Goal: Information Seeking & Learning: Learn about a topic

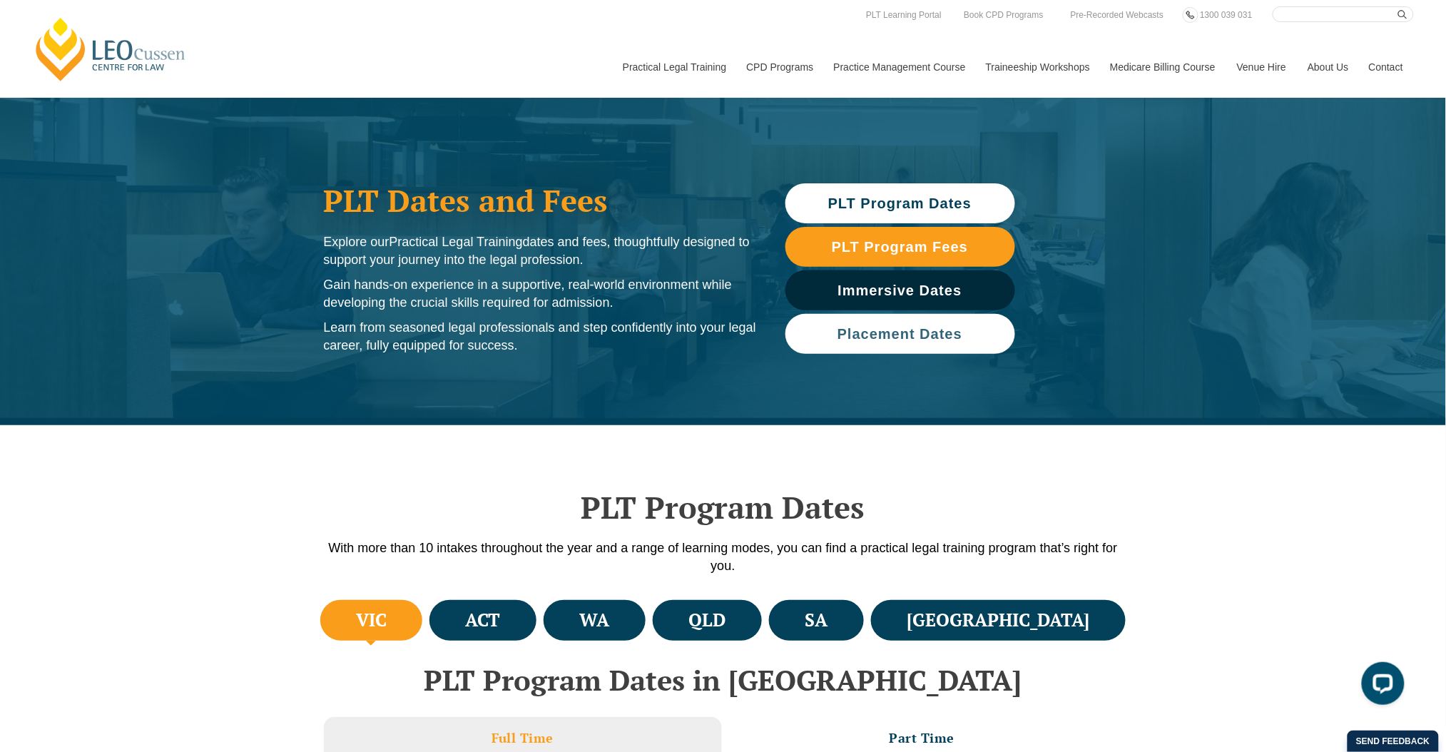
click at [939, 335] on span "Placement Dates" at bounding box center [900, 334] width 125 height 14
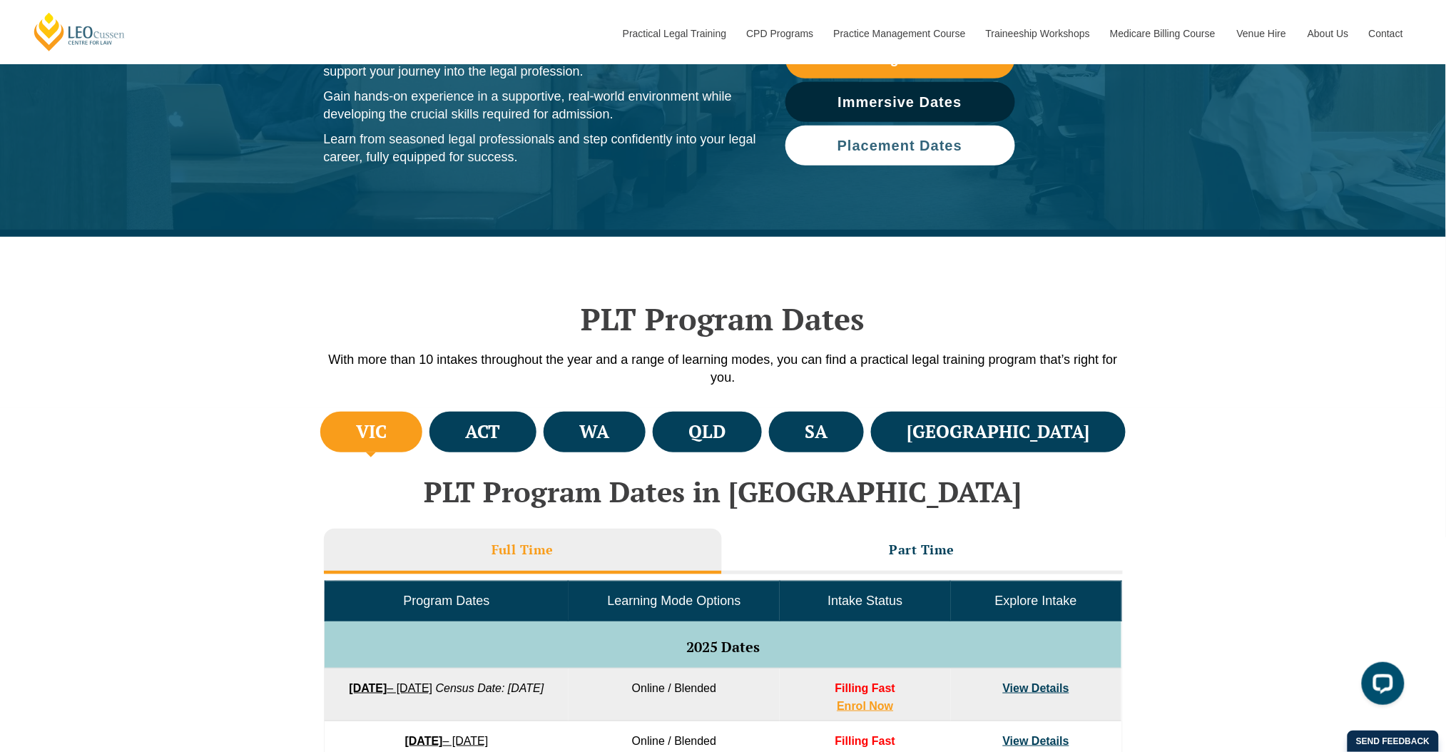
scroll to position [158, 0]
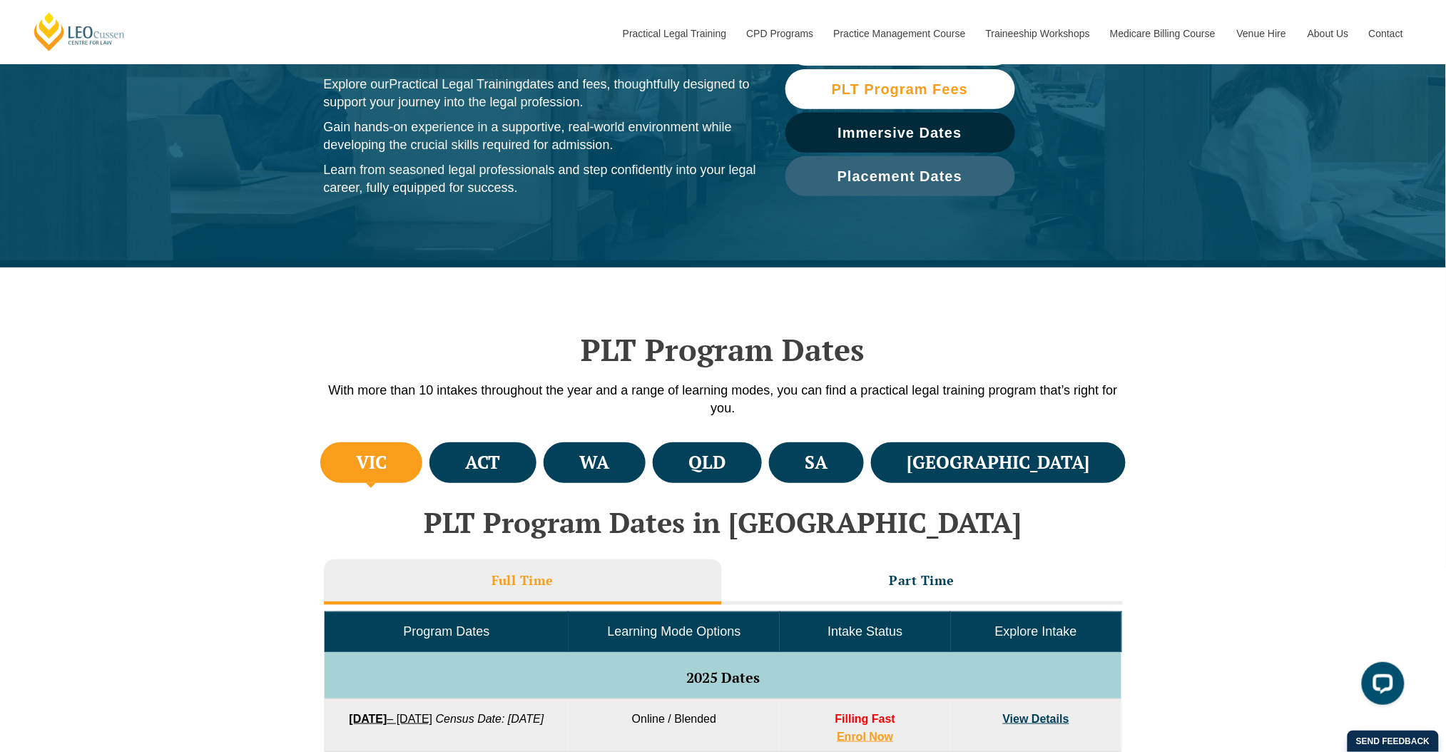
click at [967, 76] on link "PLT Program Fees" at bounding box center [901, 89] width 230 height 40
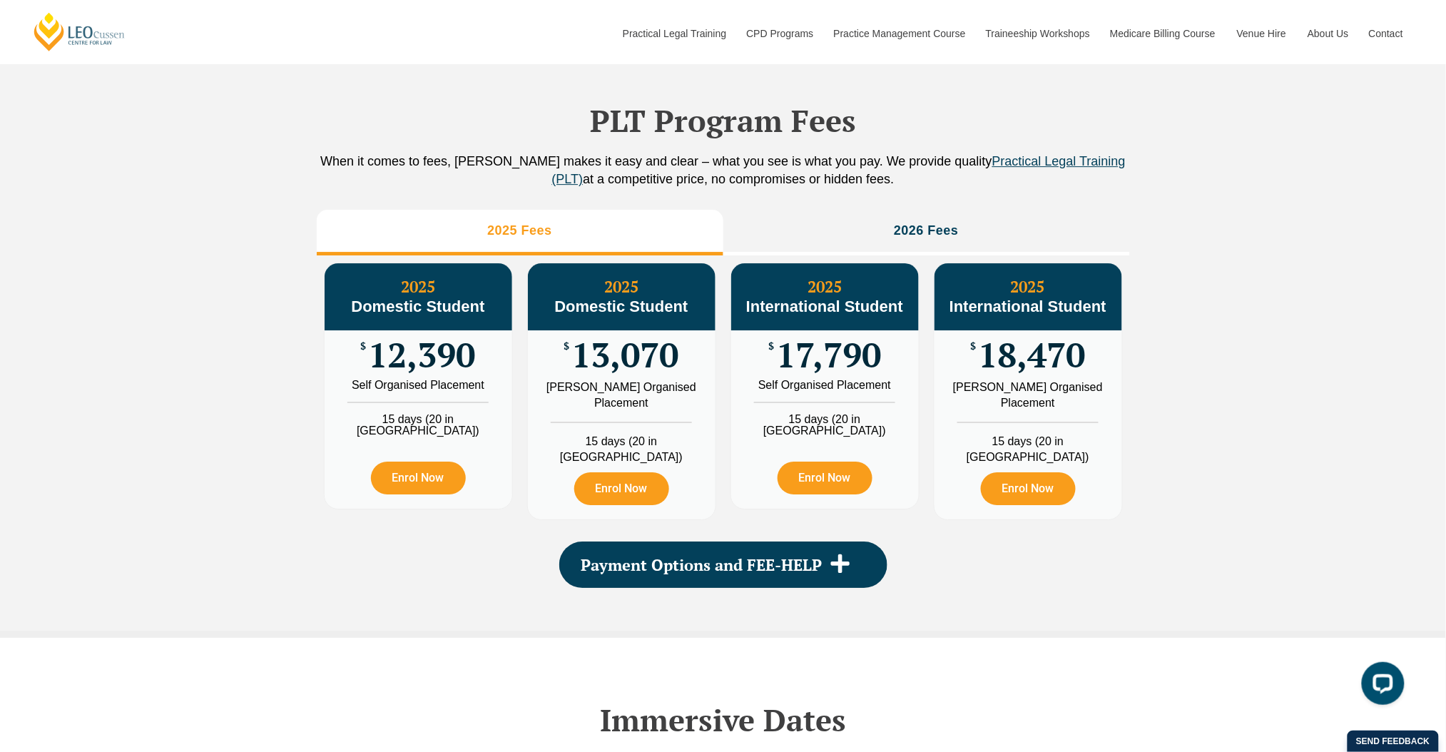
scroll to position [1587, 0]
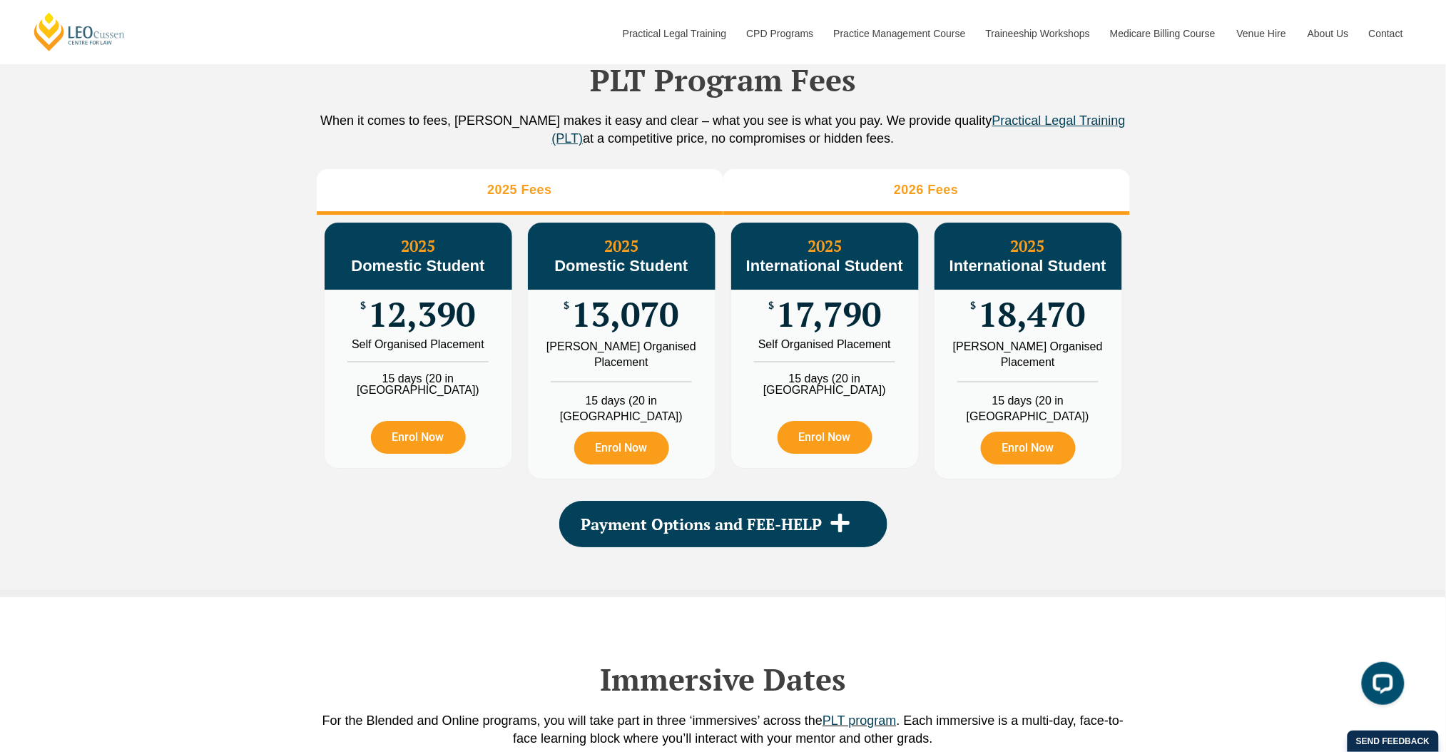
click at [913, 198] on h3 "2026 Fees" at bounding box center [926, 190] width 65 height 16
click at [564, 215] on li "2025 Fees" at bounding box center [520, 192] width 407 height 46
click at [885, 211] on li "2026 Fees" at bounding box center [926, 192] width 407 height 46
click at [620, 215] on li "2025 Fees" at bounding box center [520, 192] width 407 height 46
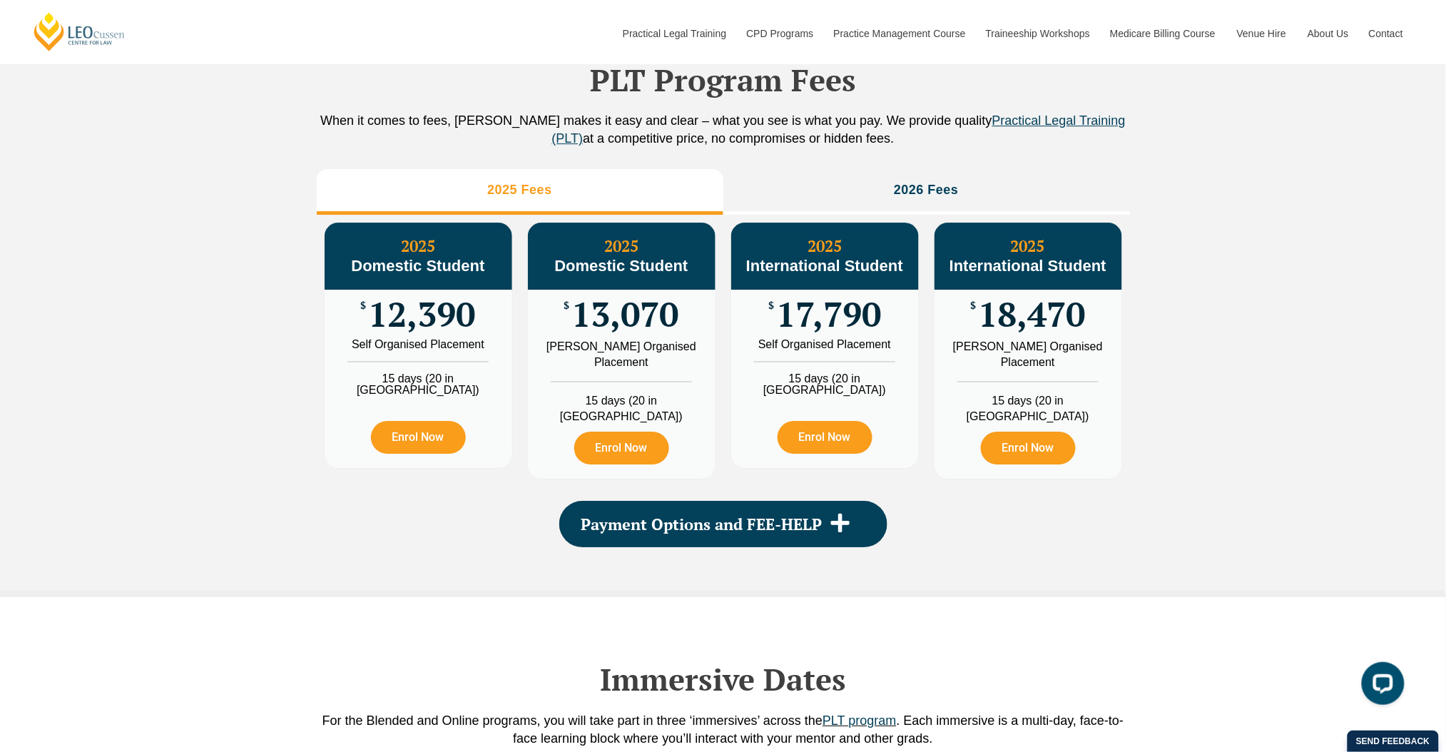
drag, startPoint x: 987, startPoint y: 220, endPoint x: 1145, endPoint y: 209, distance: 158.1
click at [1145, 209] on div "PLT Program Fees When it comes to fees, Leo Cussen makes it easy and clear – wh…" at bounding box center [723, 291] width 1446 height 614
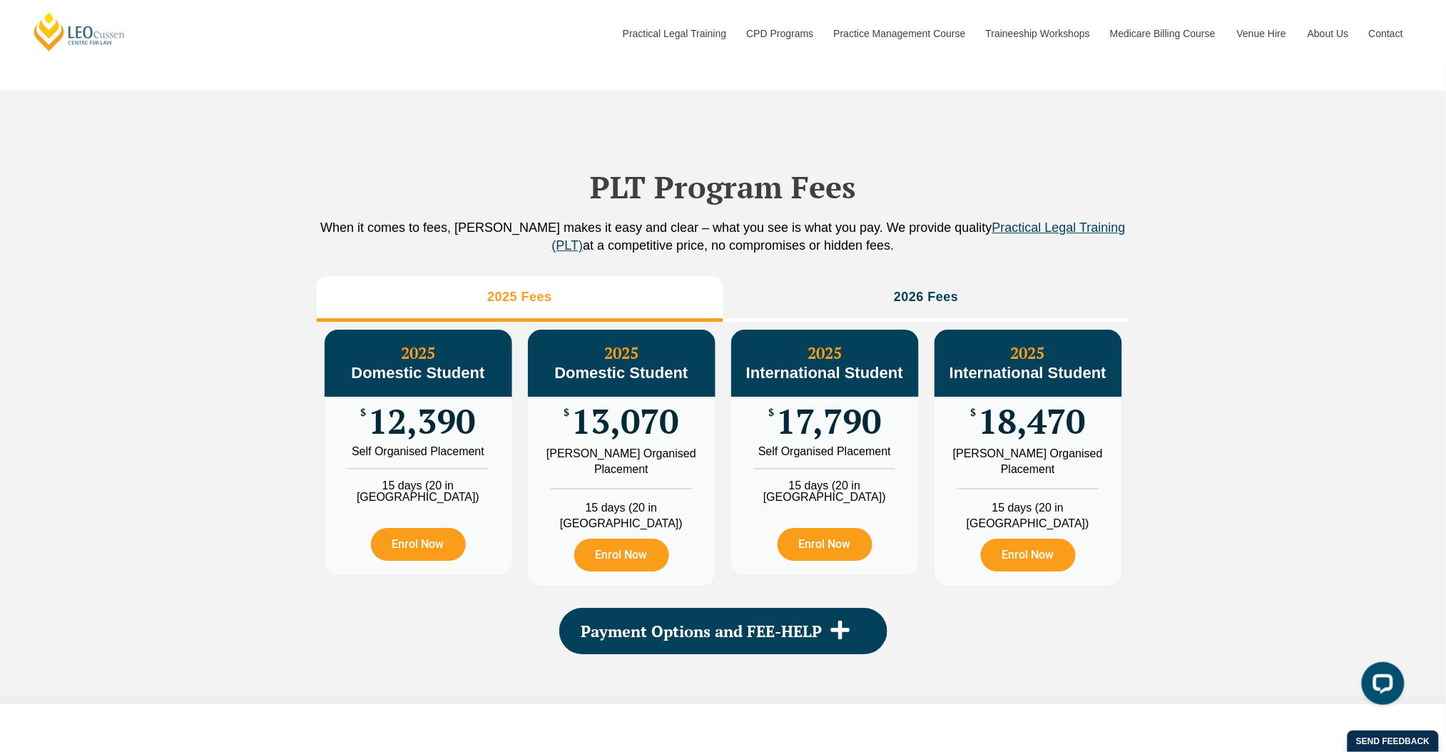
scroll to position [1479, 0]
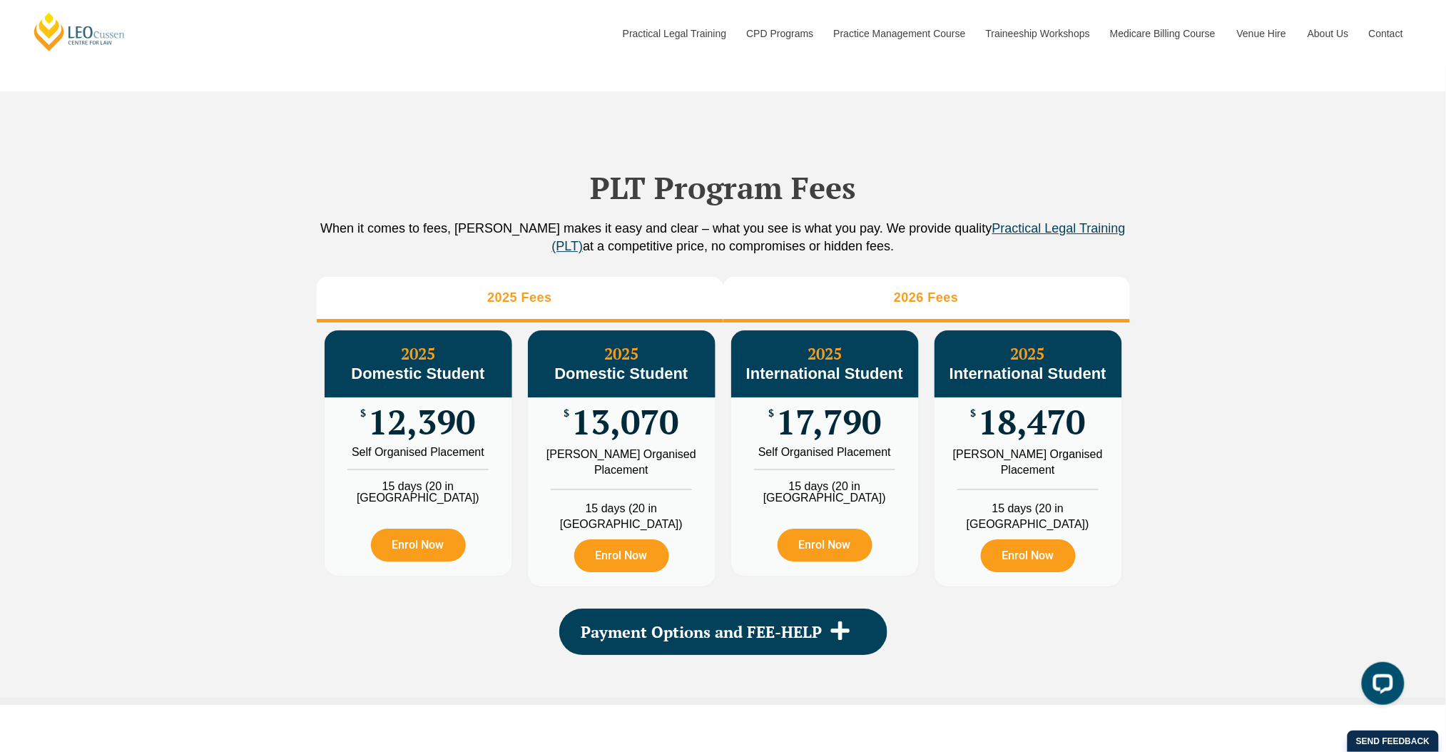
click at [896, 306] on h3 "2026 Fees" at bounding box center [926, 298] width 65 height 16
click at [543, 322] on li "2025 Fees" at bounding box center [520, 300] width 407 height 46
click at [808, 320] on li "2026 Fees" at bounding box center [926, 300] width 407 height 46
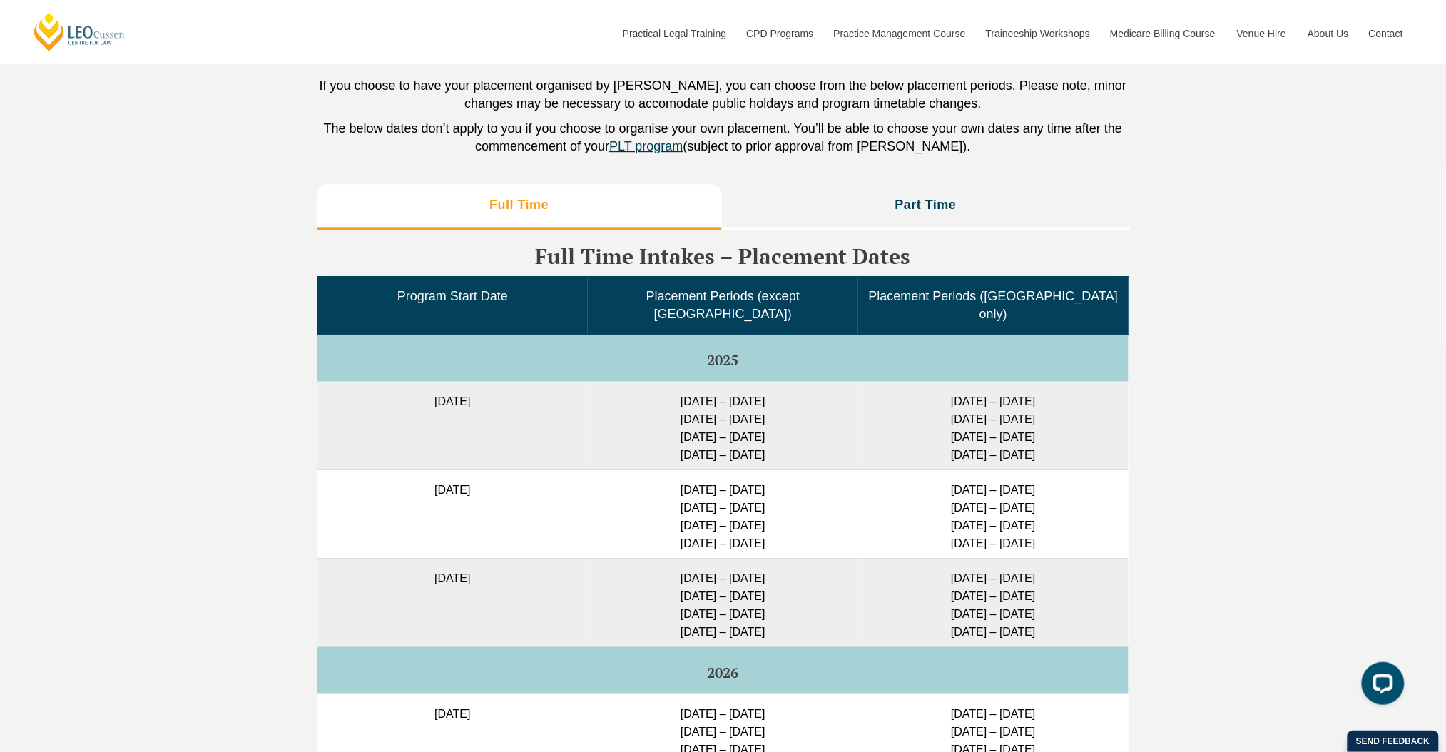
scroll to position [3722, 0]
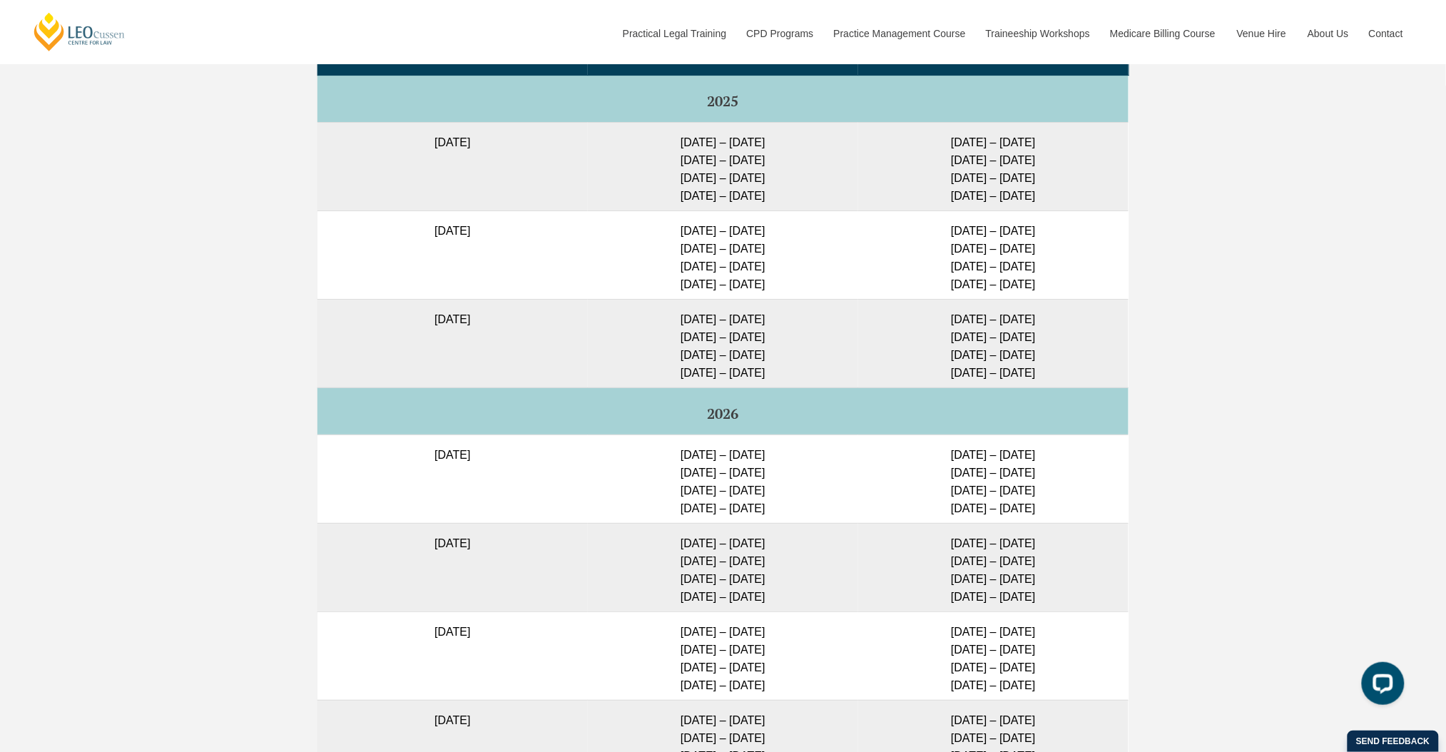
drag, startPoint x: 667, startPoint y: 304, endPoint x: 786, endPoint y: 302, distance: 119.2
click at [786, 302] on td "11 May – 29 May 2026 6 July – 24 July 2026 24 Aug – 11 Sep 2026 9 – 27 Nov 2026" at bounding box center [723, 343] width 270 height 88
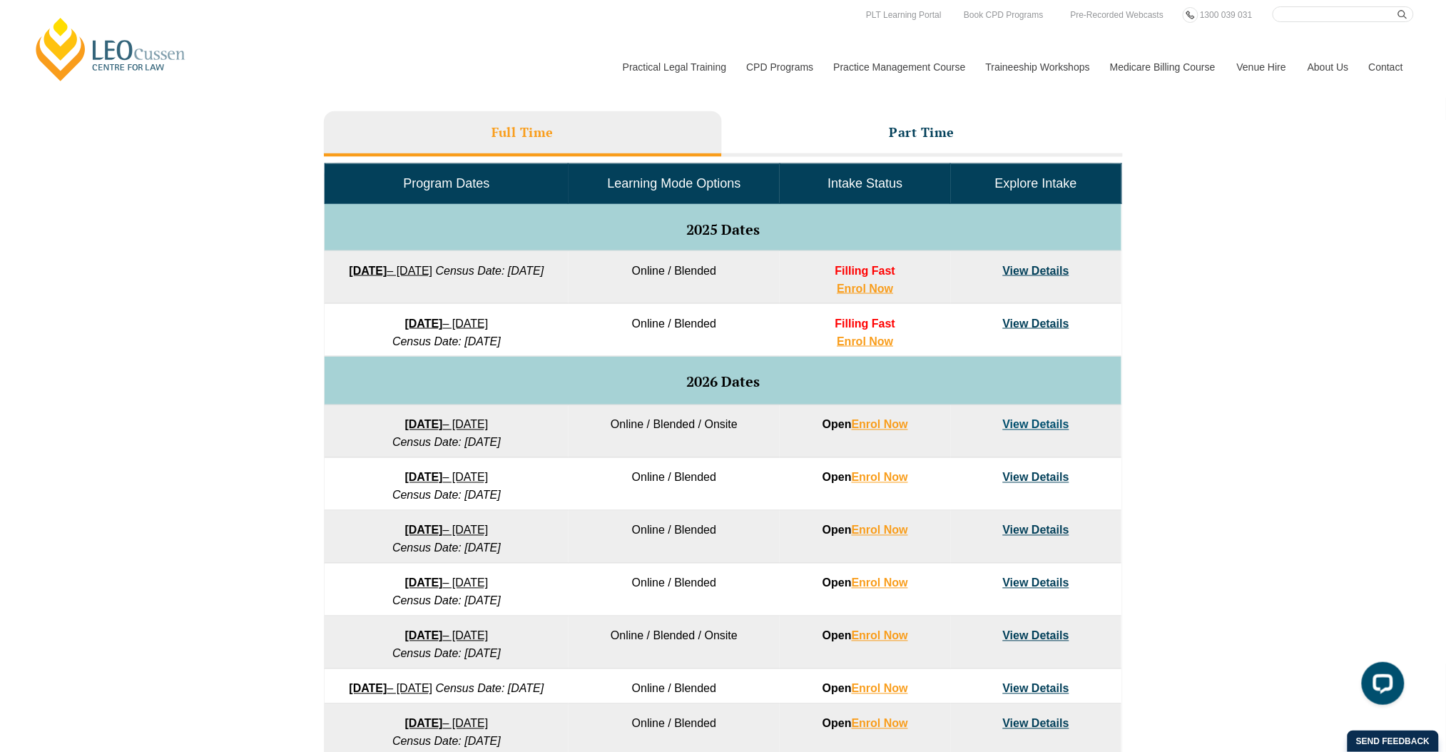
scroll to position [0, 0]
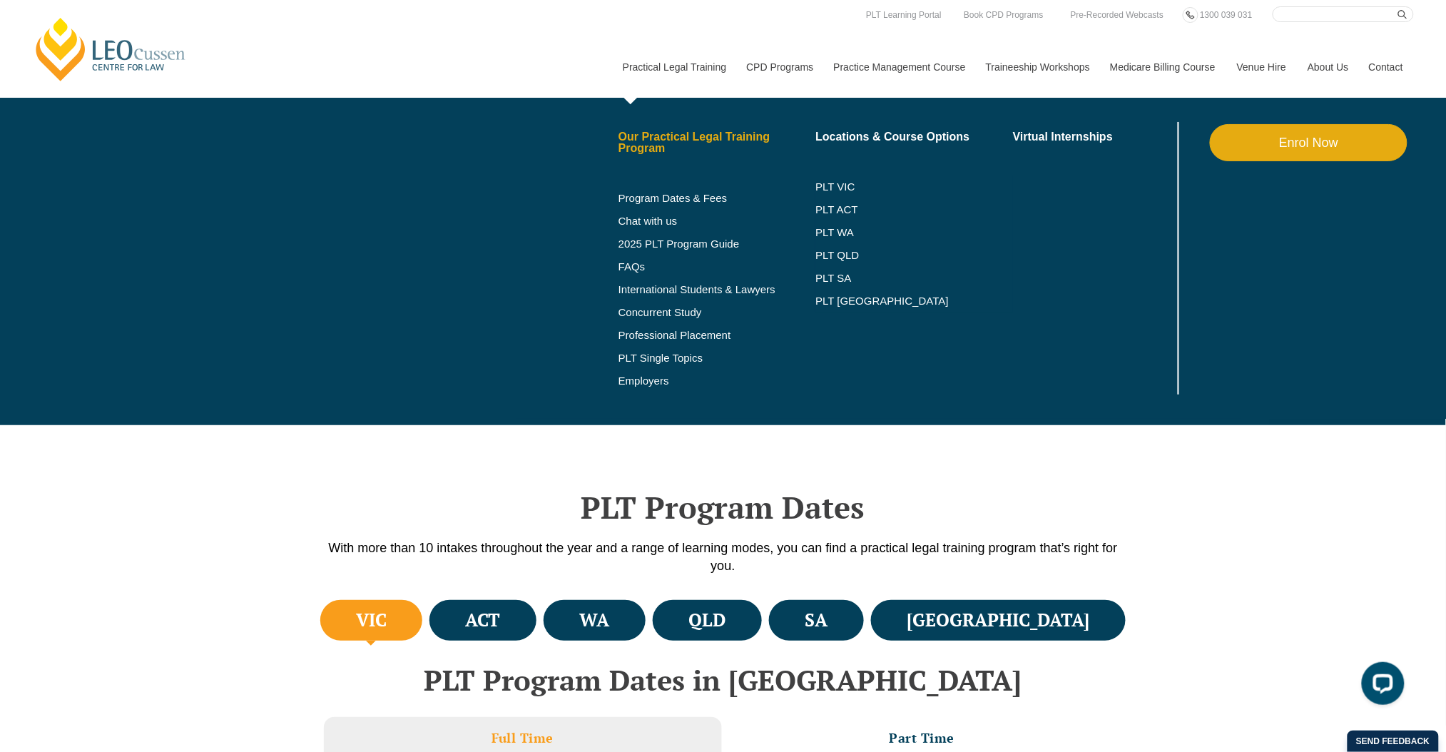
click at [671, 147] on link "Our Practical Legal Training Program" at bounding box center [718, 142] width 198 height 23
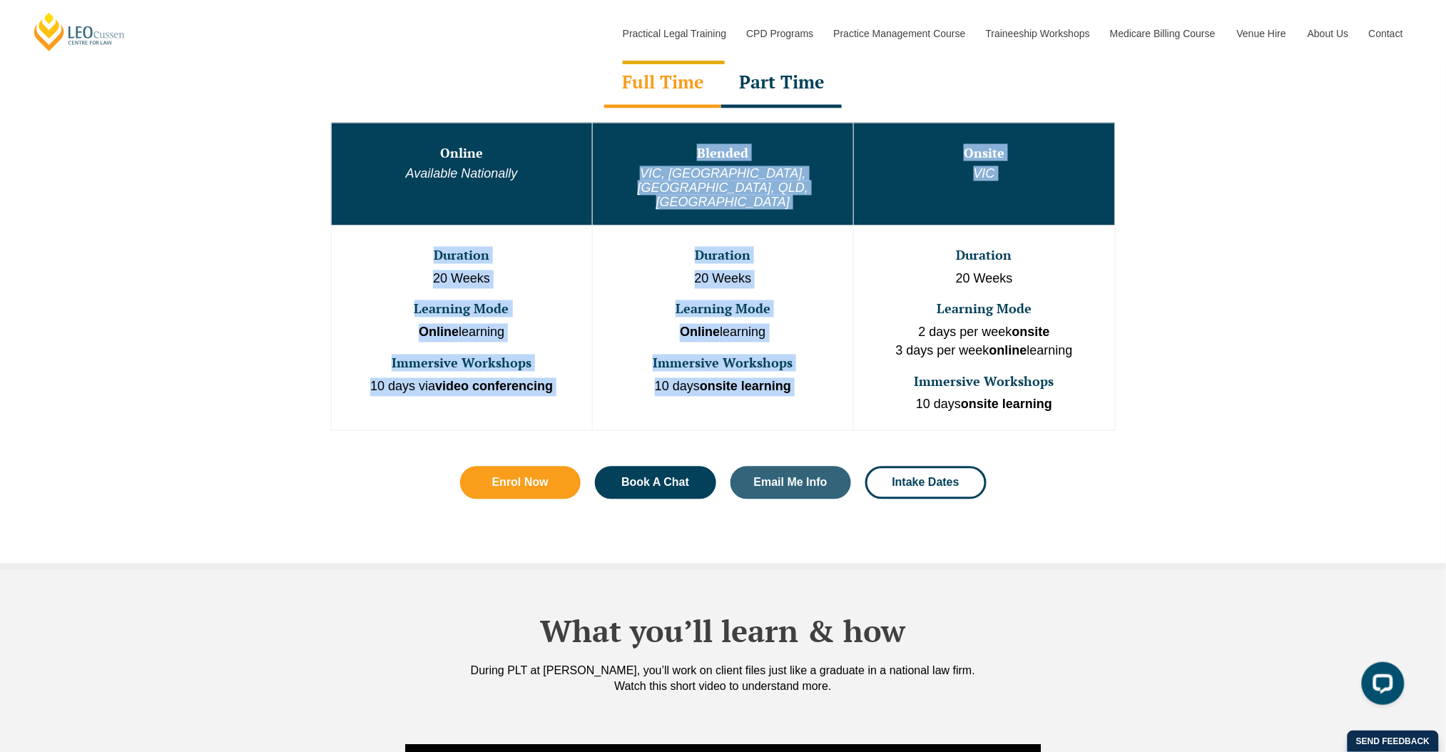
drag, startPoint x: 0, startPoint y: 0, endPoint x: 882, endPoint y: 214, distance: 907.4
click at [882, 214] on tbody "Online Available Nationally Blended VIC, WA, ACT, QLD, SA Onsite VIC Duration 2…" at bounding box center [723, 276] width 784 height 307
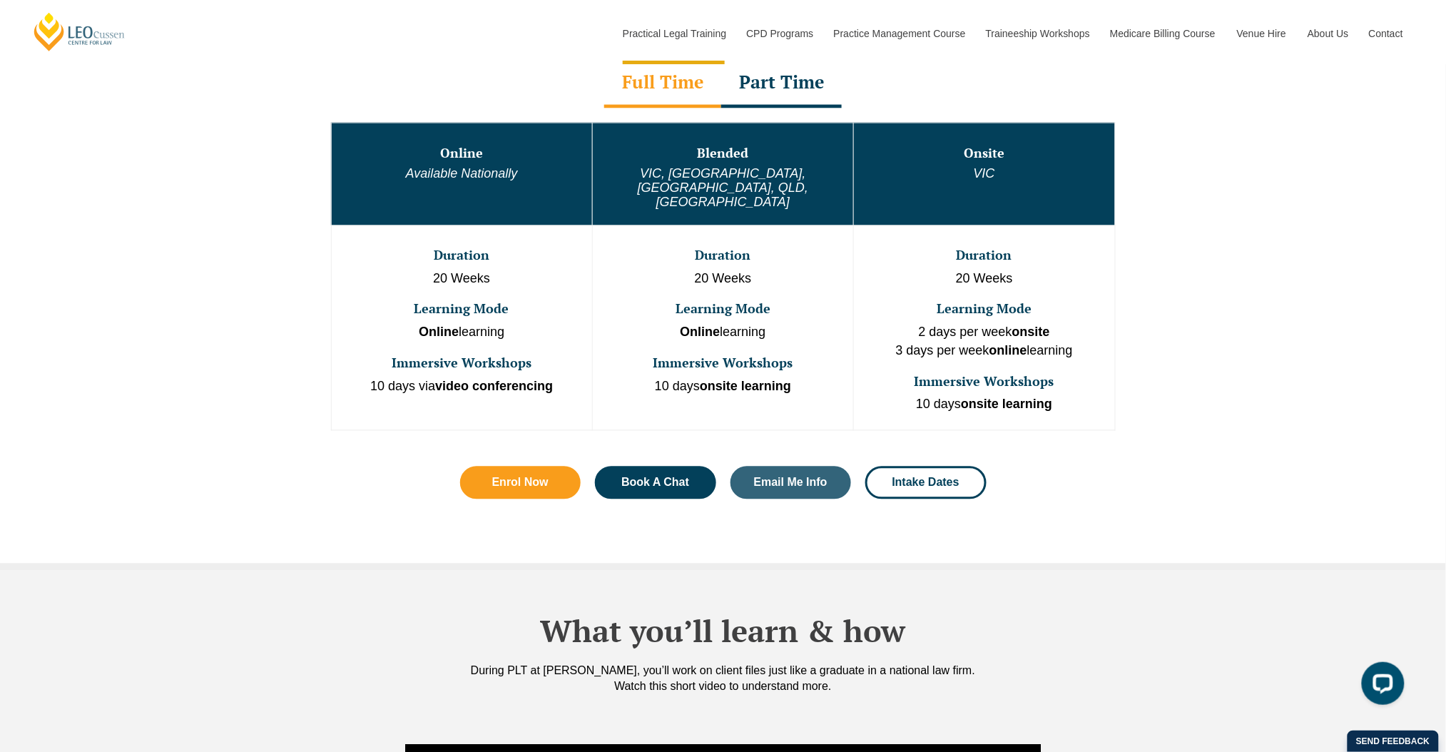
click at [1154, 258] on div "One Program. Three Learning Modes. Discover the flexibility of three distinct P…" at bounding box center [723, 262] width 1446 height 616
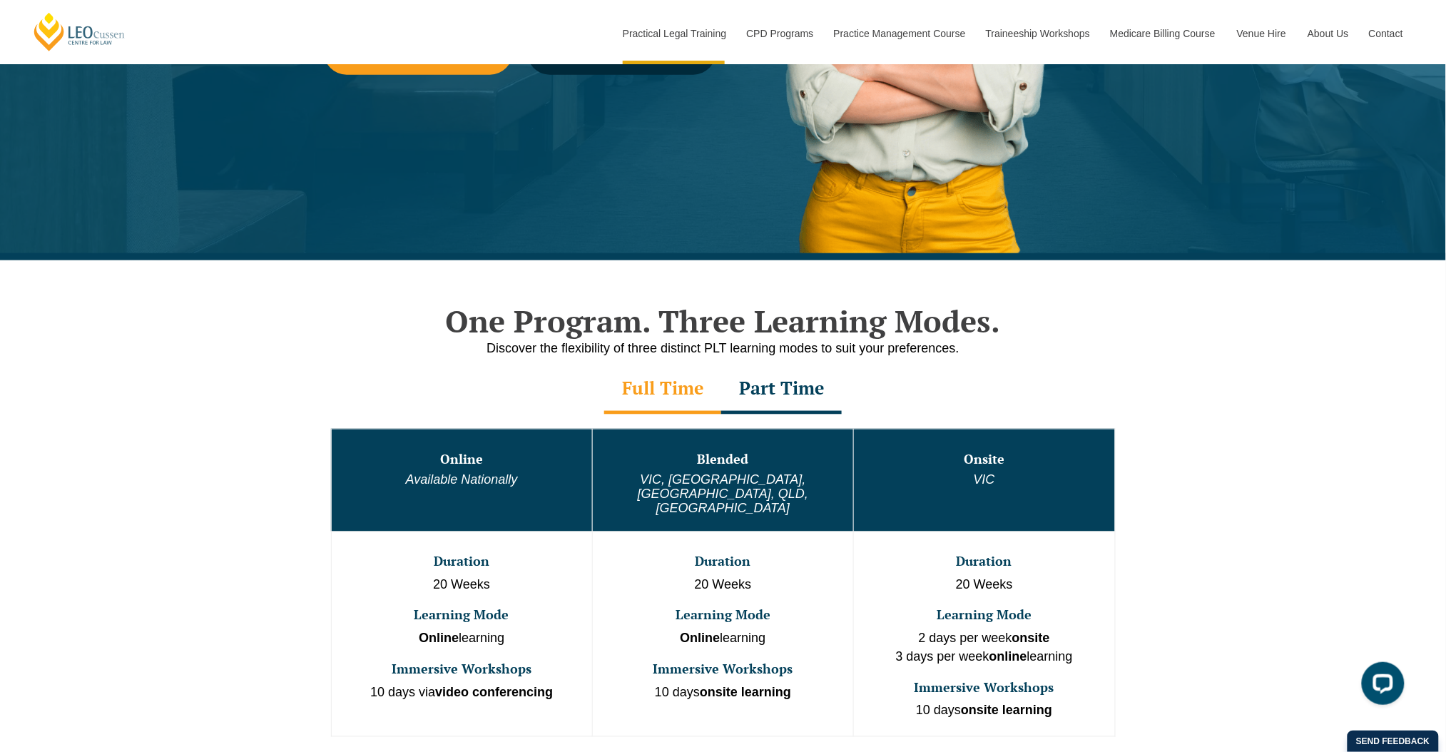
scroll to position [466, 0]
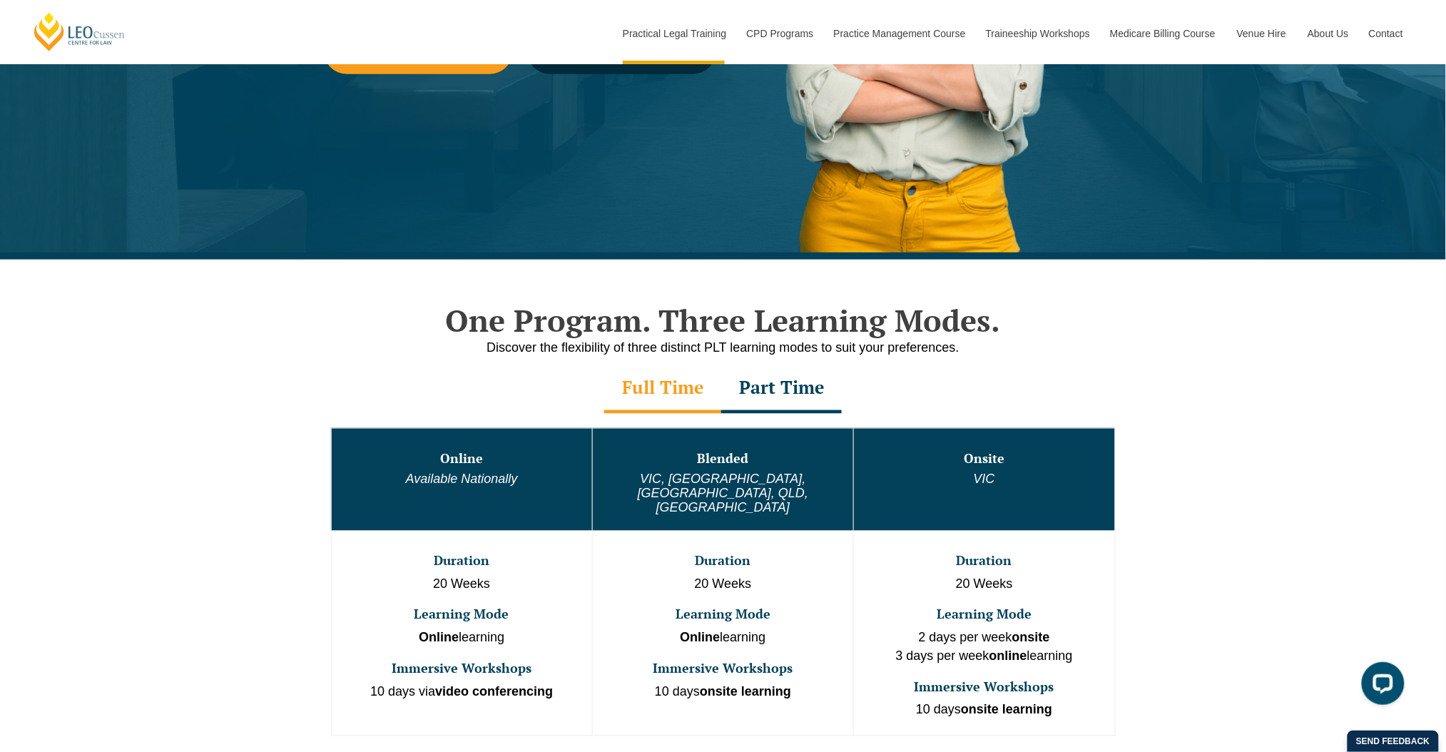
click at [104, 445] on div "One Program. Three Learning Modes. Discover the flexibility of three distinct P…" at bounding box center [723, 568] width 1446 height 616
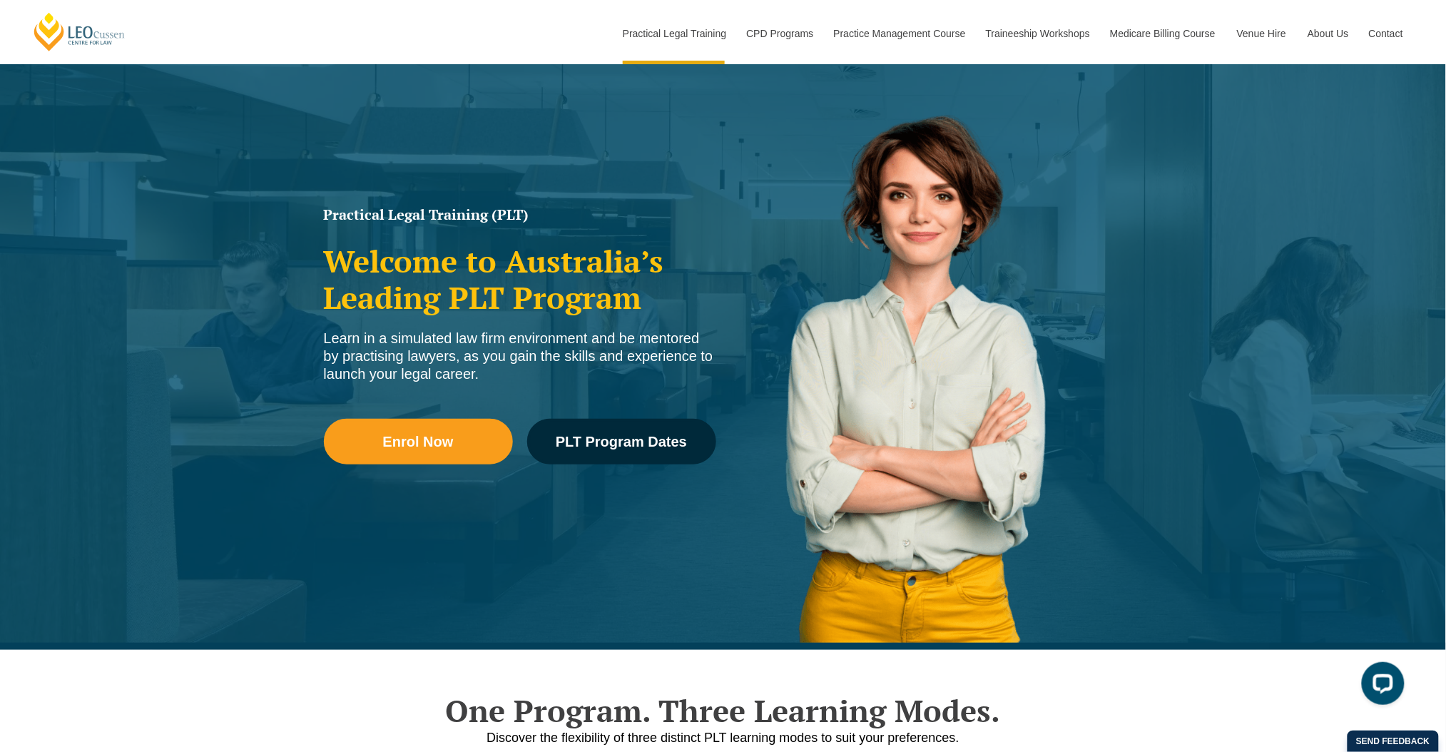
scroll to position [66, 0]
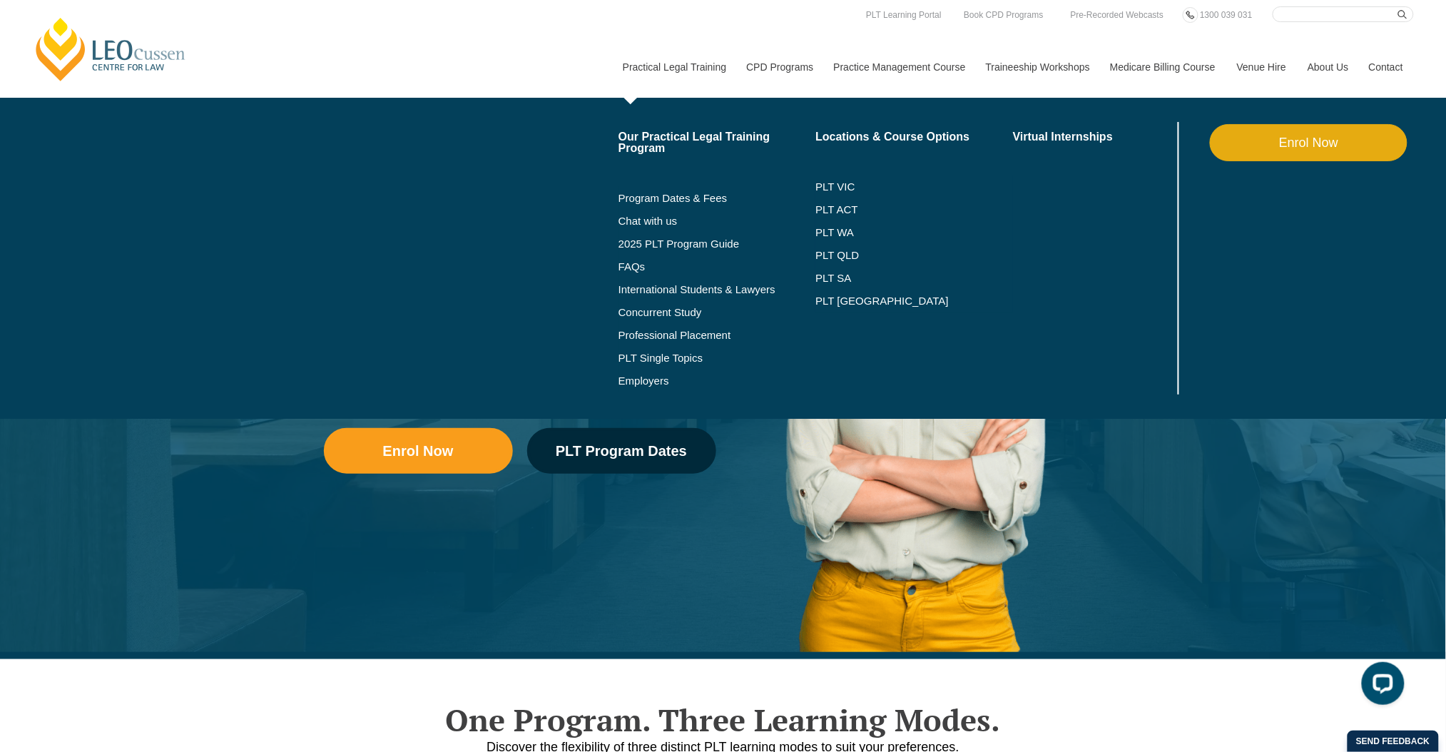
click at [1323, 138] on link "Enrol Now" at bounding box center [1309, 142] width 198 height 37
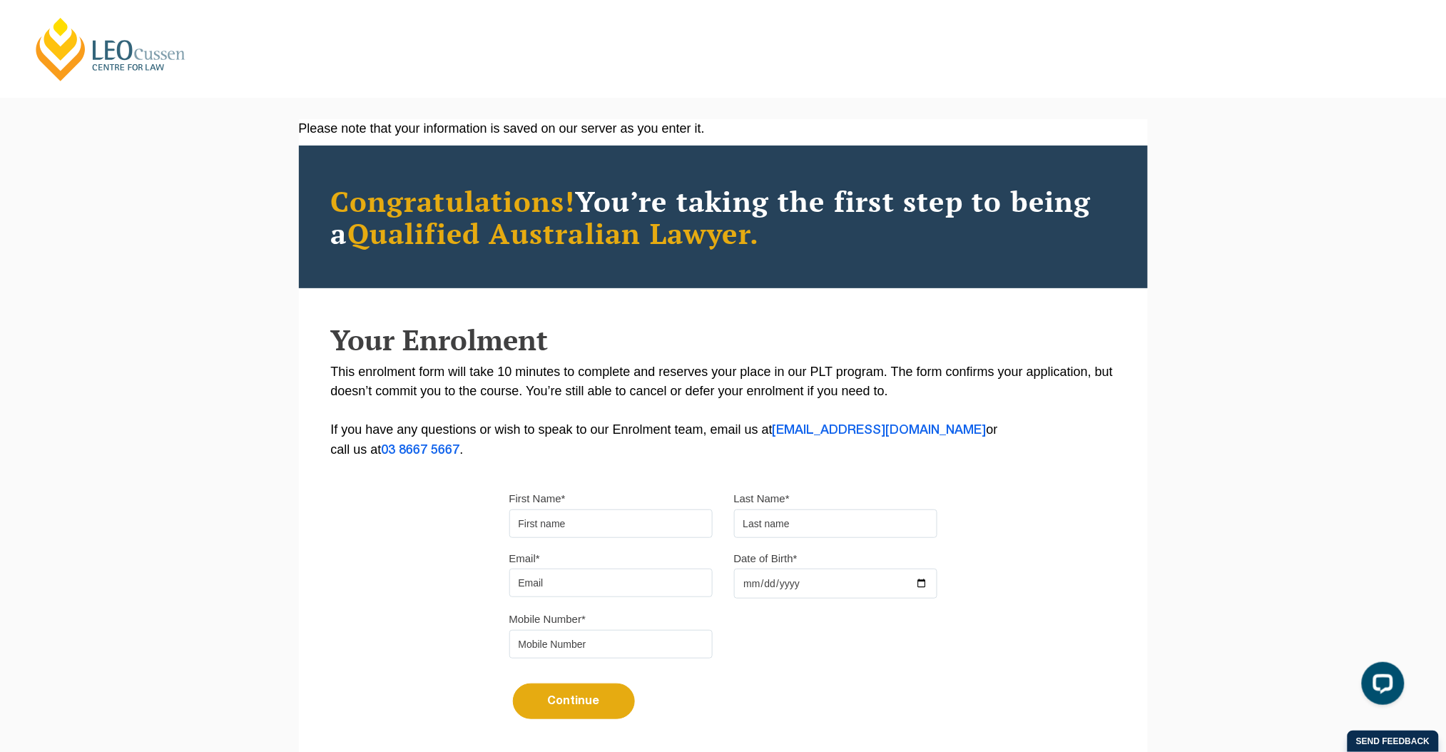
click at [756, 650] on div "Mobile Number*" at bounding box center [723, 639] width 449 height 60
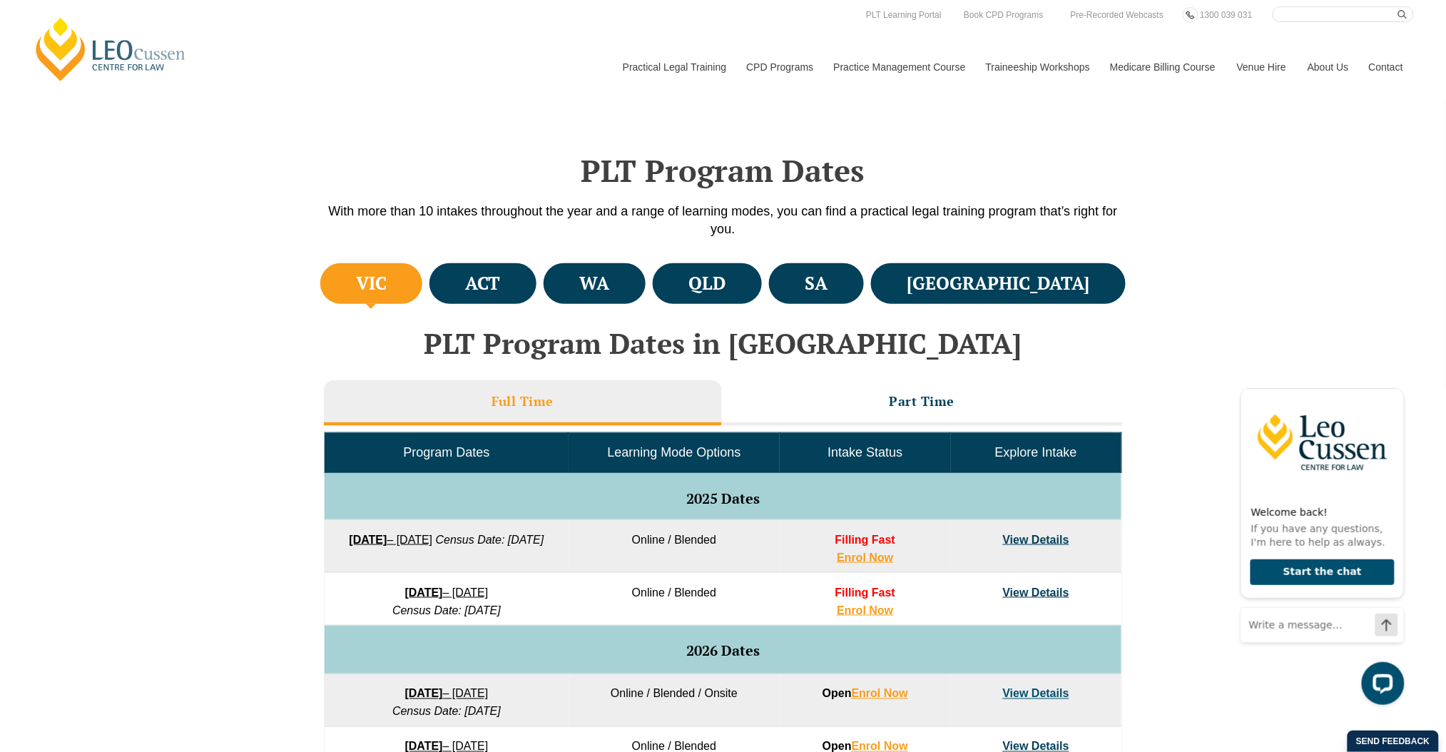
click at [158, 584] on div "VIC ACT WA QLD SA NSW PLT Program Dates in Victoria Full Time Part Time Program…" at bounding box center [723, 682] width 1446 height 845
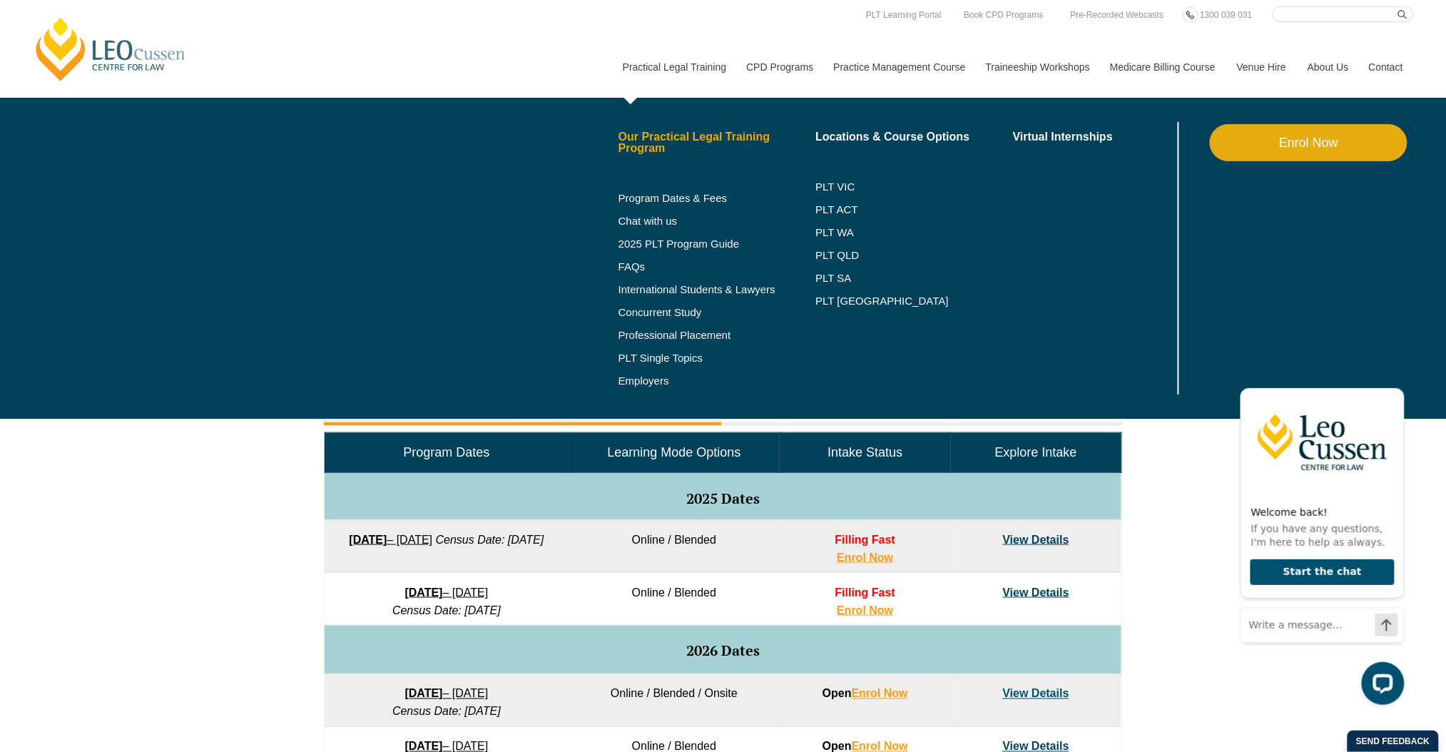
click at [662, 143] on link "Our Practical Legal Training Program" at bounding box center [718, 142] width 198 height 23
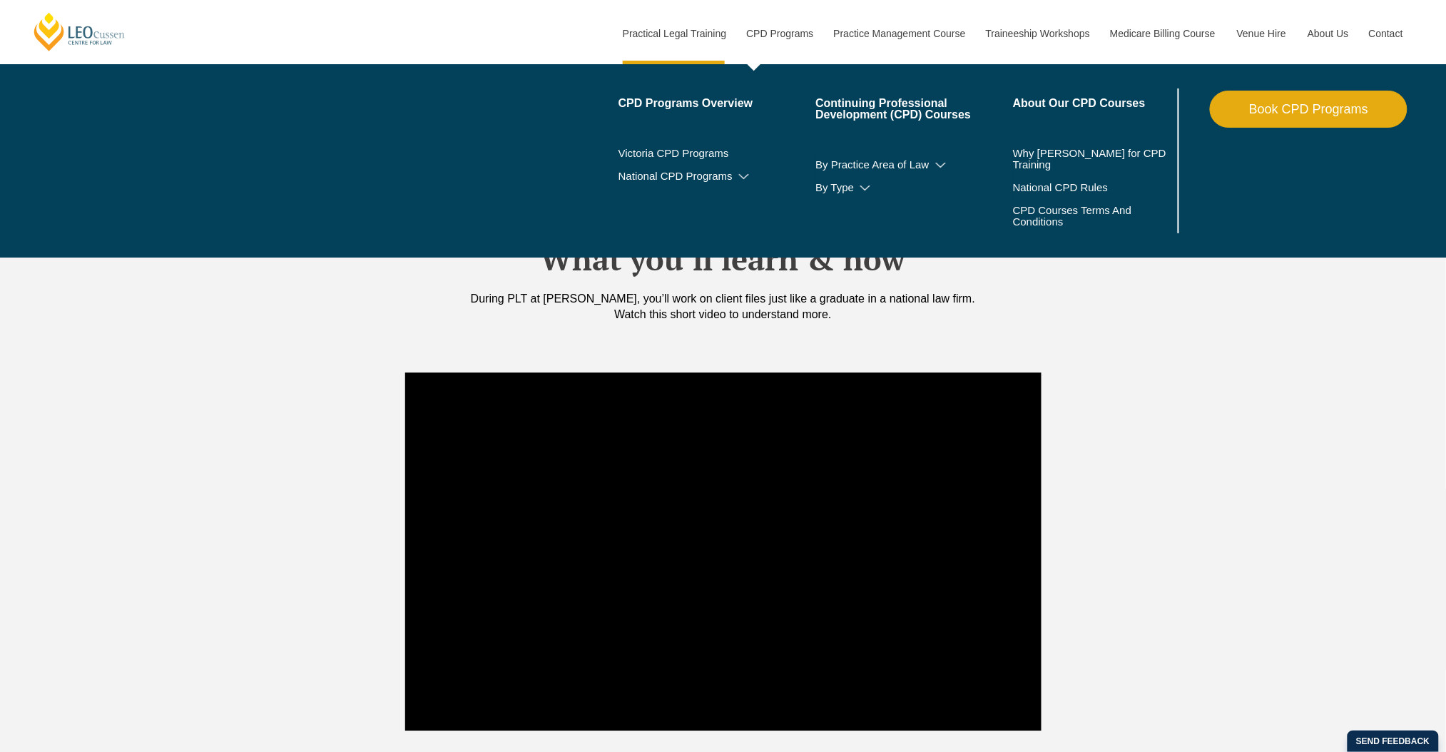
scroll to position [1145, 0]
